Goal: Find specific fact: Find specific fact

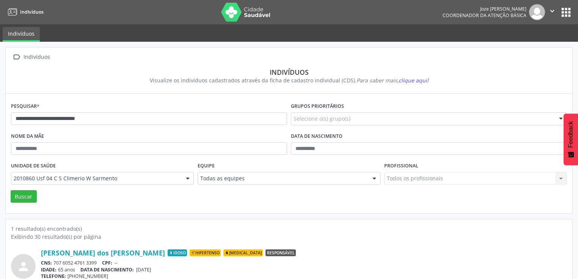
scroll to position [30, 0]
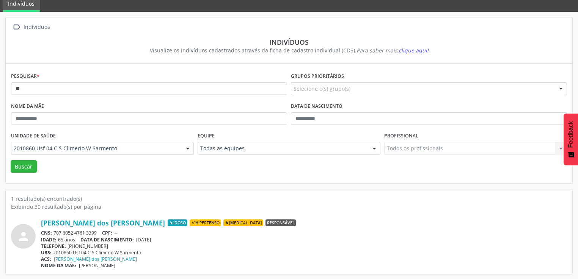
type input "*"
click at [30, 167] on button "Buscar" at bounding box center [24, 166] width 26 height 13
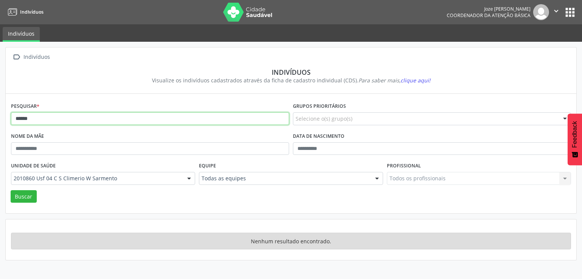
click at [86, 121] on input "******" at bounding box center [150, 118] width 278 height 13
type input "*"
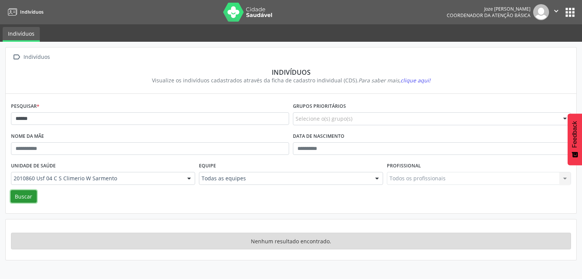
click at [26, 195] on button "Buscar" at bounding box center [24, 196] width 26 height 13
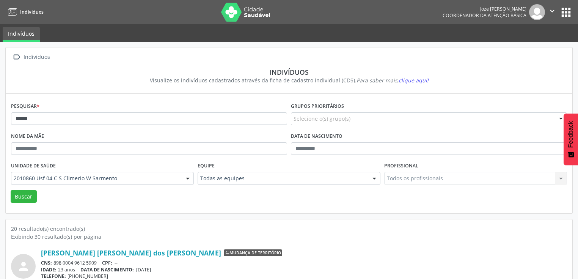
click at [188, 177] on div at bounding box center [187, 178] width 11 height 13
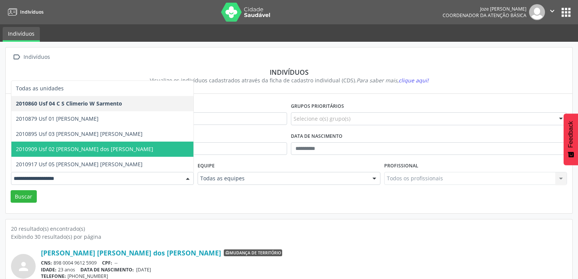
scroll to position [30, 0]
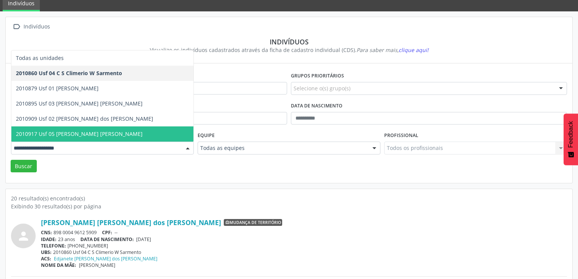
click at [109, 131] on span "2010917 Usf 05 [PERSON_NAME] [PERSON_NAME]" at bounding box center [79, 133] width 127 height 7
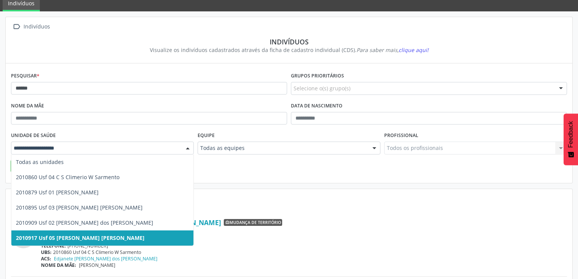
click at [184, 149] on div at bounding box center [187, 148] width 11 height 13
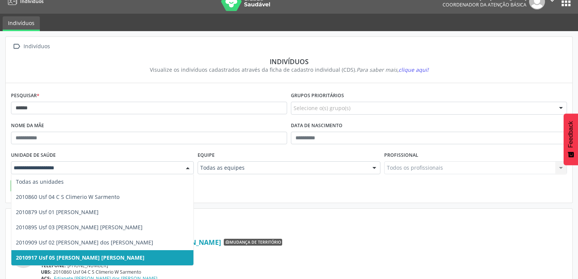
scroll to position [0, 0]
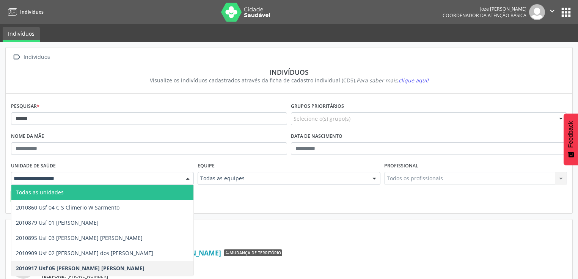
click at [146, 170] on div "Unidade de saúde Todas as unidades 2010860 Usf 04 C S Climerio W [PERSON_NAME] …" at bounding box center [102, 175] width 187 height 30
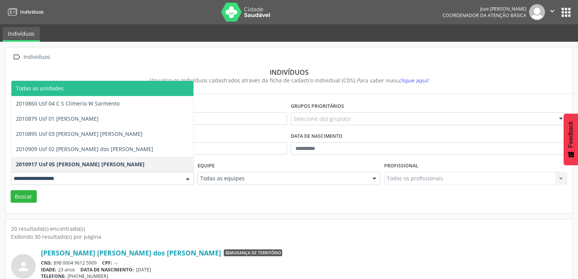
click at [191, 176] on div at bounding box center [187, 178] width 11 height 13
click at [122, 91] on span "Todas as unidades" at bounding box center [102, 88] width 182 height 15
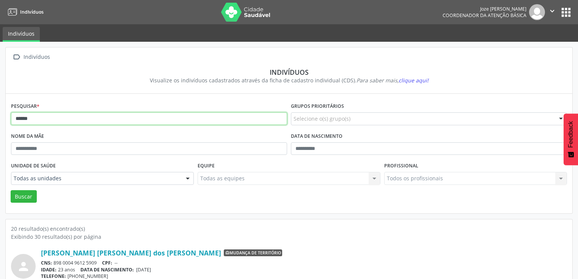
click at [46, 120] on input "******" at bounding box center [149, 118] width 276 height 13
type input "*"
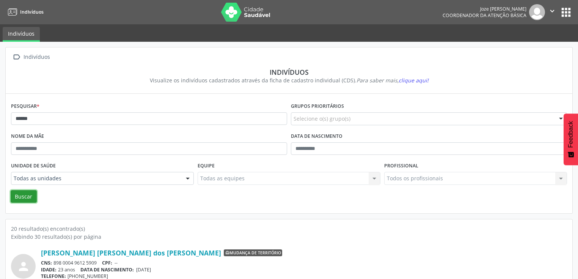
click at [27, 191] on button "Buscar" at bounding box center [24, 196] width 26 height 13
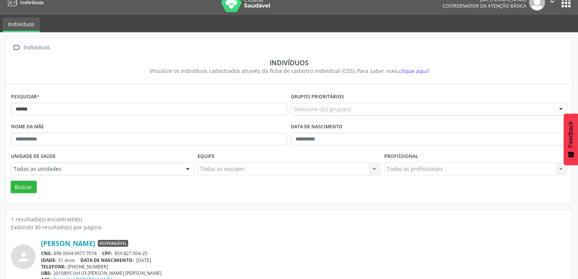
scroll to position [30, 0]
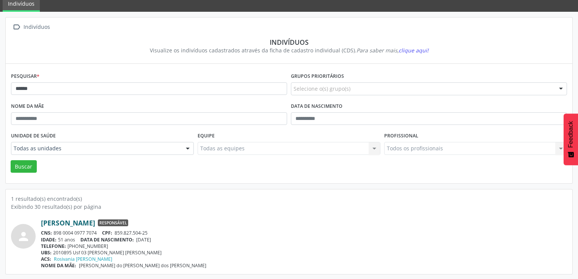
click at [69, 224] on link "[PERSON_NAME]" at bounding box center [68, 222] width 54 height 8
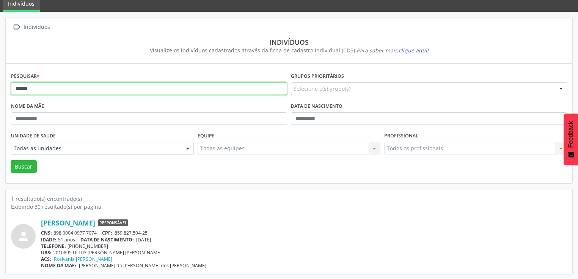
click at [69, 81] on div "Pesquisar * ******" at bounding box center [149, 86] width 280 height 30
type input "*"
type input "******"
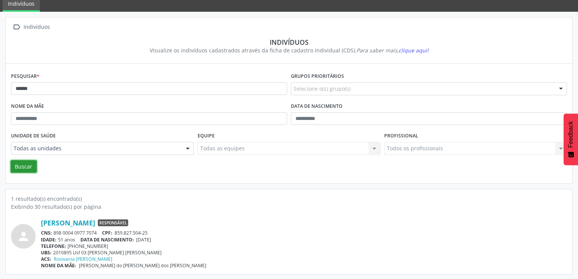
click at [31, 164] on button "Buscar" at bounding box center [24, 166] width 26 height 13
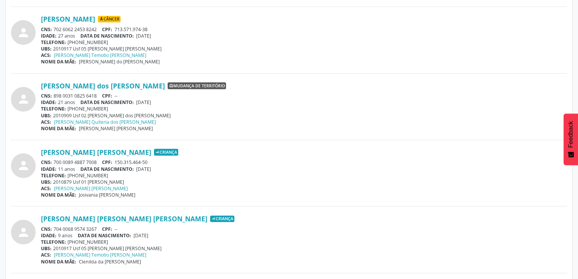
scroll to position [0, 0]
